Goal: Task Accomplishment & Management: Manage account settings

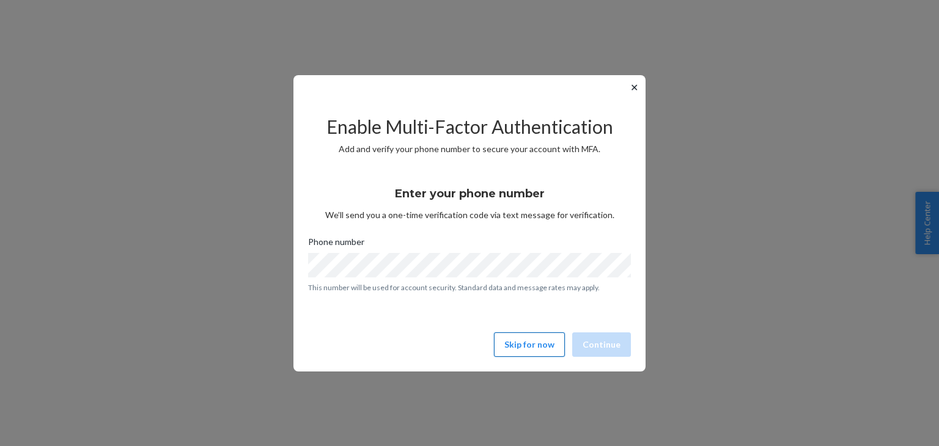
click at [542, 350] on button "Skip for now" at bounding box center [529, 345] width 71 height 24
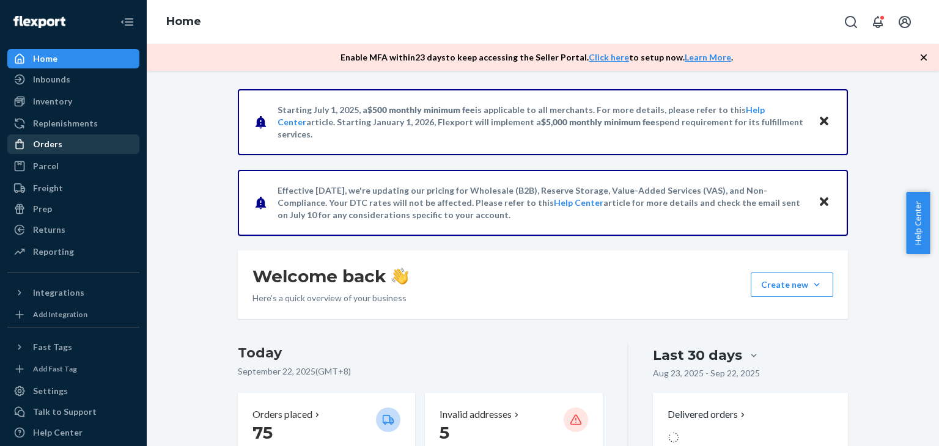
click at [39, 150] on div "Orders" at bounding box center [47, 144] width 29 height 12
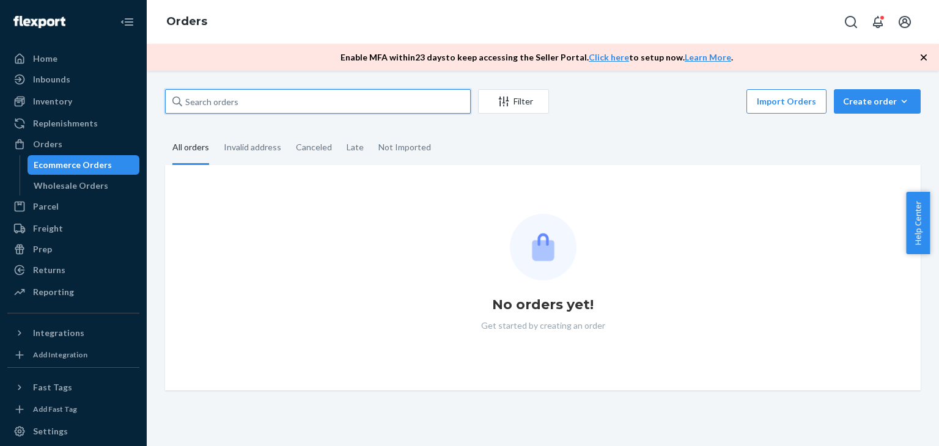
click at [214, 101] on input "text" at bounding box center [318, 101] width 306 height 24
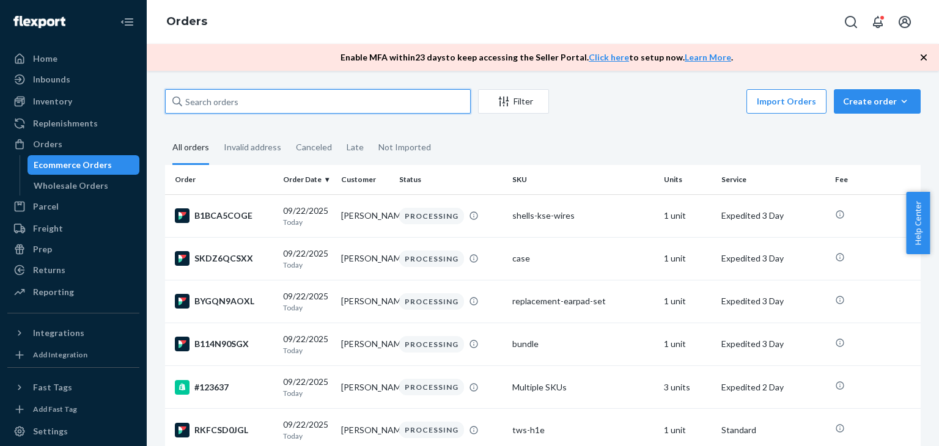
paste input "#123598"
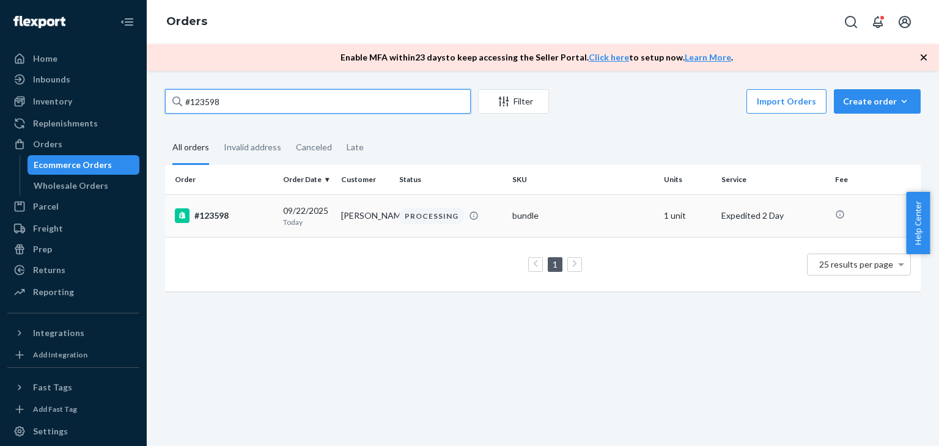
type input "#123598"
click at [221, 216] on div "#123598" at bounding box center [224, 215] width 98 height 15
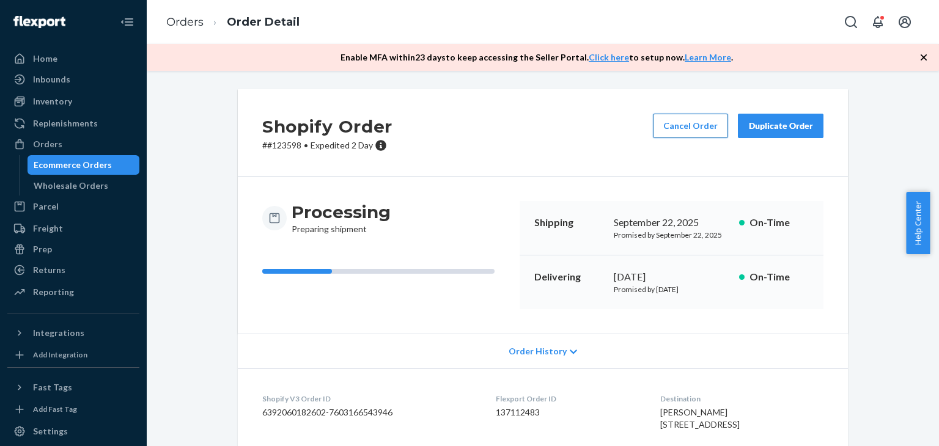
click at [689, 129] on button "Cancel Order" at bounding box center [690, 126] width 75 height 24
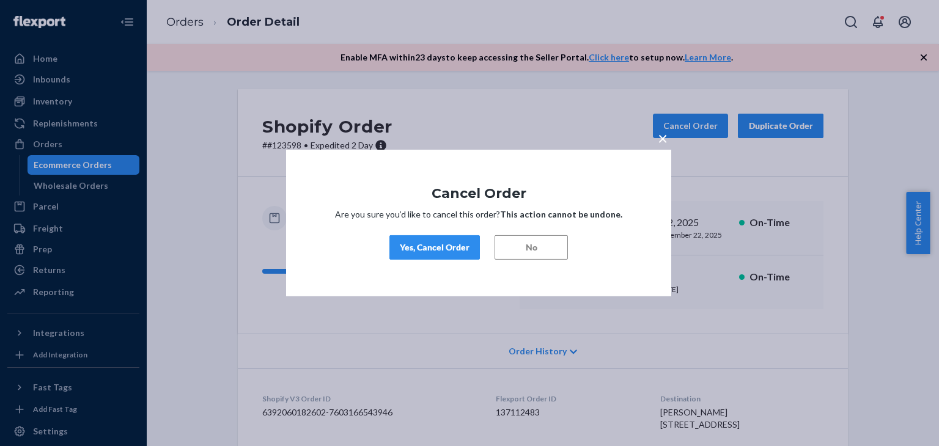
click at [400, 245] on div "Yes, Cancel Order" at bounding box center [435, 247] width 70 height 12
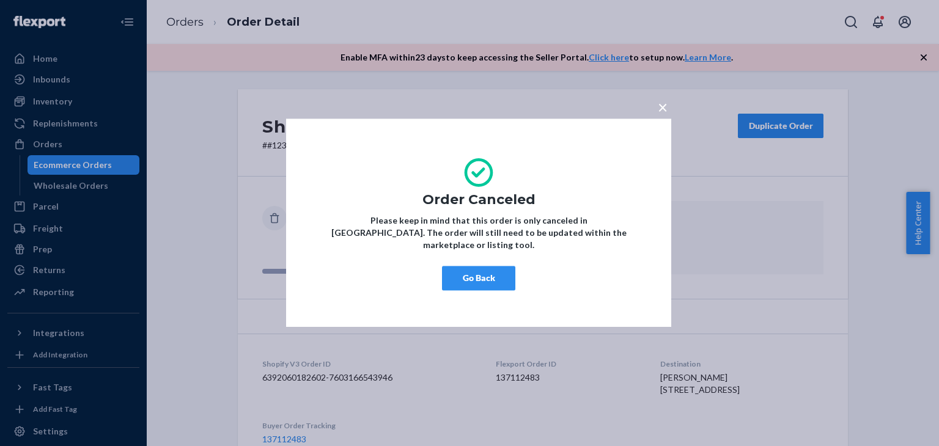
click at [487, 267] on button "Go Back" at bounding box center [478, 279] width 73 height 24
